Goal: Information Seeking & Learning: Learn about a topic

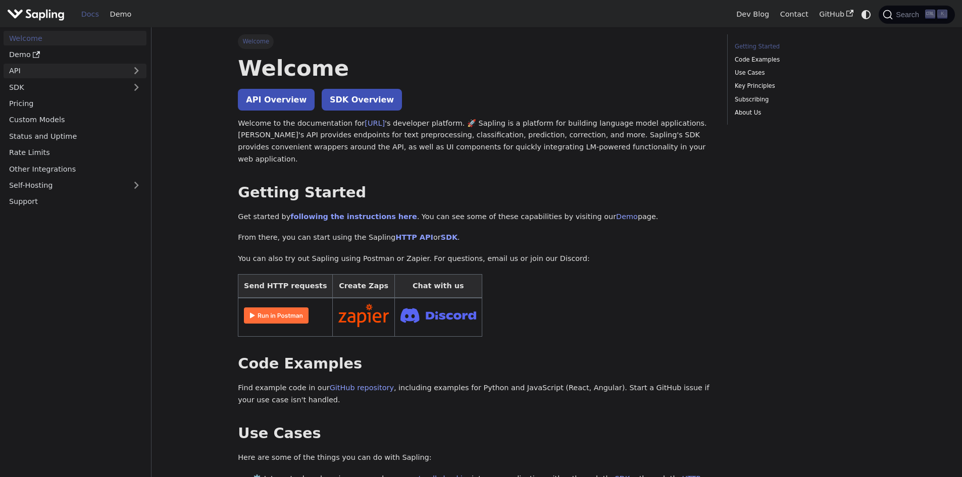
click at [82, 76] on link "API" at bounding box center [65, 71] width 123 height 15
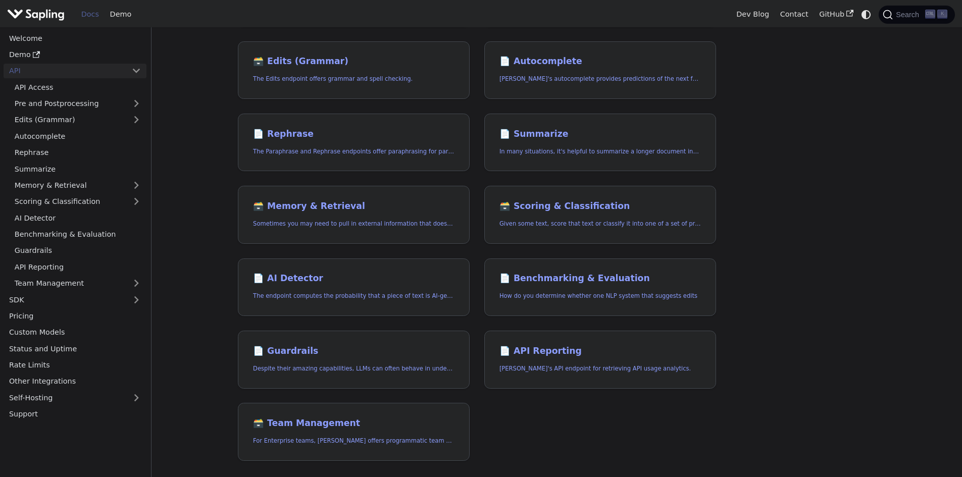
scroll to position [151, 0]
